Goal: Transaction & Acquisition: Subscribe to service/newsletter

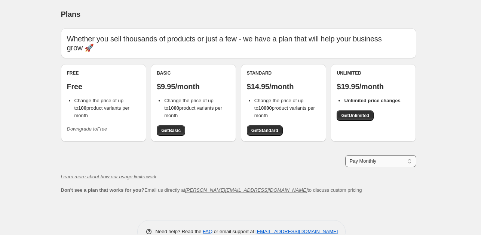
click at [391, 159] on select "Pay Monthly Pay Yearly (Save 16%)" at bounding box center [380, 161] width 71 height 12
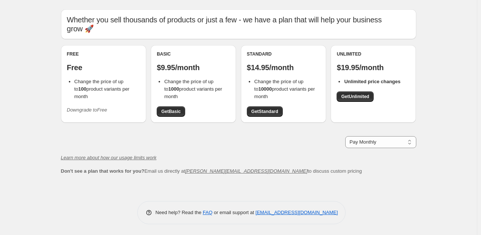
scroll to position [1, 0]
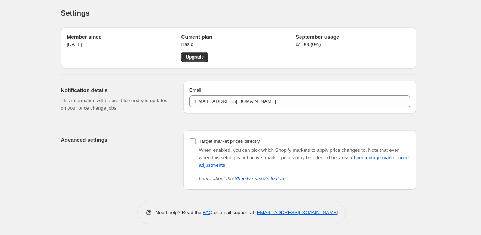
scroll to position [19, 0]
click at [201, 41] on p "Basic" at bounding box center [238, 44] width 114 height 7
click at [166, 86] on div "Notification details This information will be used to send you updates on your …" at bounding box center [119, 99] width 116 height 37
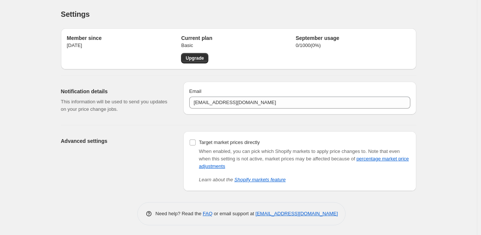
drag, startPoint x: 0, startPoint y: 0, endPoint x: 320, endPoint y: 75, distance: 328.5
click at [320, 75] on div "Member since May 9, 2025 Current plan Basic Upgrade September usage 0 / 1000 ( …" at bounding box center [235, 106] width 361 height 169
